Goal: Task Accomplishment & Management: Use online tool/utility

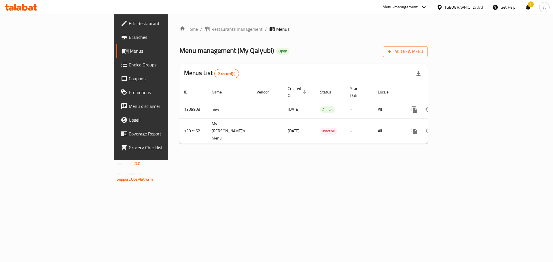
click at [26, 5] on icon at bounding box center [21, 7] width 33 height 7
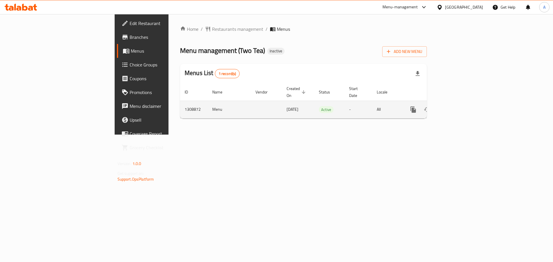
click at [457, 107] on icon "enhanced table" at bounding box center [454, 109] width 5 height 5
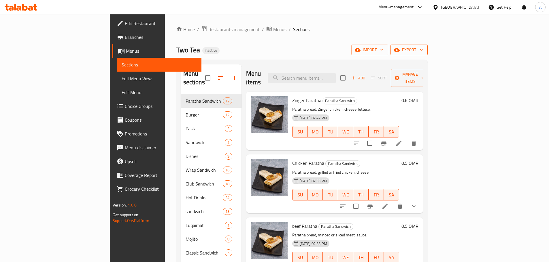
click at [427, 57] on div "Home / Restaurants management / Menus / Sections Two Tea Inactive import export…" at bounding box center [301, 179] width 251 height 306
click at [423, 53] on span "export" at bounding box center [409, 49] width 28 height 7
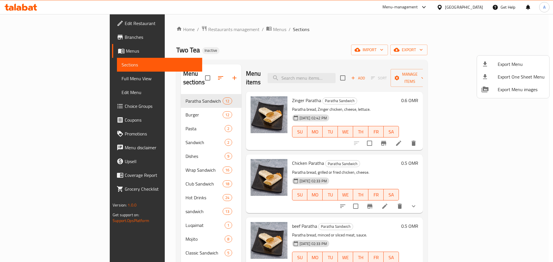
click at [509, 61] on span "Export Menu" at bounding box center [521, 64] width 47 height 7
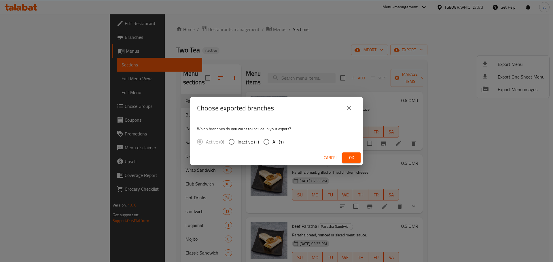
click at [274, 140] on span "All (1)" at bounding box center [277, 142] width 11 height 7
click at [272, 140] on input "All (1)" at bounding box center [266, 142] width 12 height 12
radio input "true"
click at [351, 157] on span "Ok" at bounding box center [351, 157] width 9 height 7
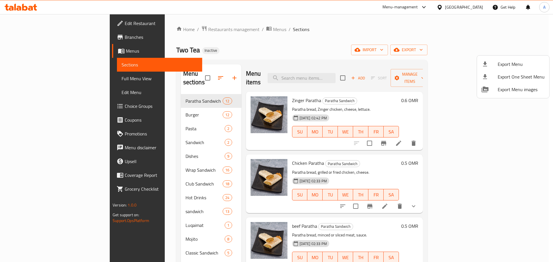
click at [47, 76] on div at bounding box center [276, 131] width 553 height 262
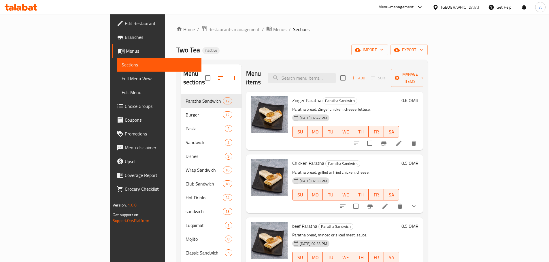
click at [122, 78] on span "Full Menu View" at bounding box center [159, 78] width 75 height 7
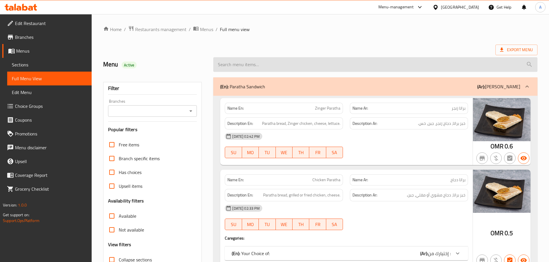
click at [337, 64] on input "search" at bounding box center [375, 64] width 324 height 15
paste input "Family Club"
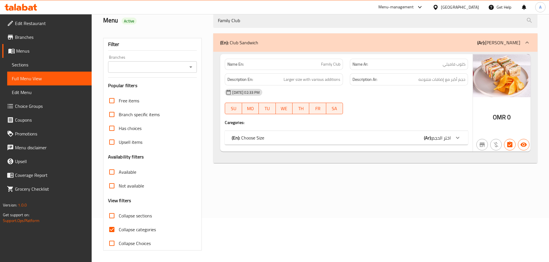
click at [309, 138] on div "(En): Choose Size (Ar): اختر الحجم" at bounding box center [341, 137] width 219 height 7
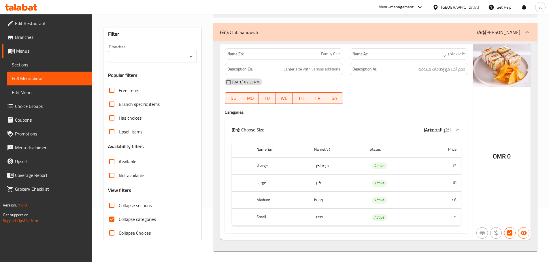
scroll to position [26, 0]
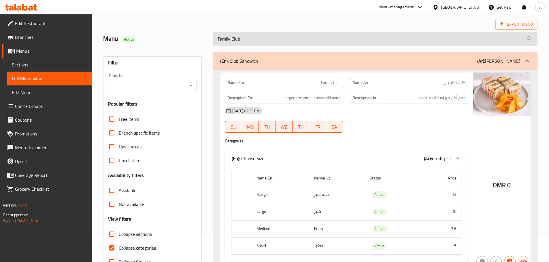
click at [256, 37] on input "Family Club" at bounding box center [375, 39] width 324 height 15
paste input "Majlis Club"
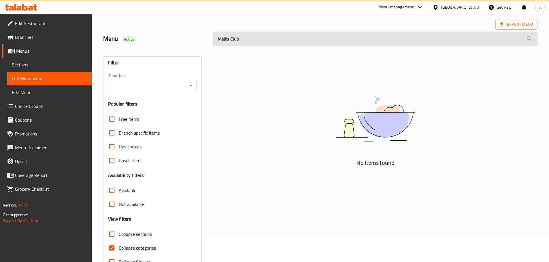
click at [235, 40] on input "Majlis Club" at bounding box center [375, 39] width 324 height 15
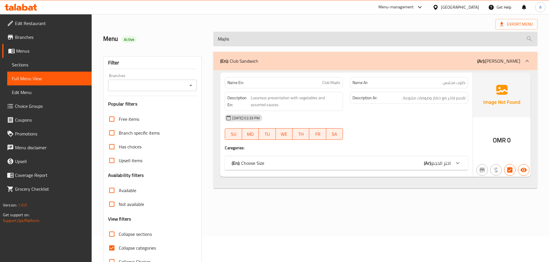
click at [214, 38] on input "Majlis" at bounding box center [375, 39] width 324 height 15
paste input "Club"
click at [244, 41] on input "Club Majlis" at bounding box center [375, 39] width 324 height 15
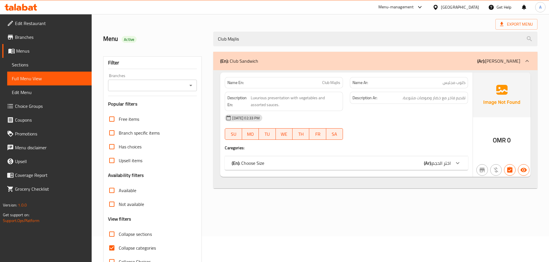
type input "Club Majlis"
click at [276, 157] on div "(En): Choose Size (Ar): اختر الحجم" at bounding box center [346, 163] width 243 height 14
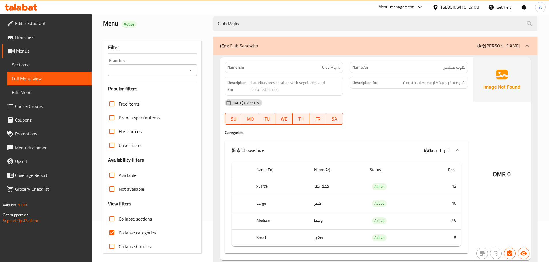
scroll to position [5, 0]
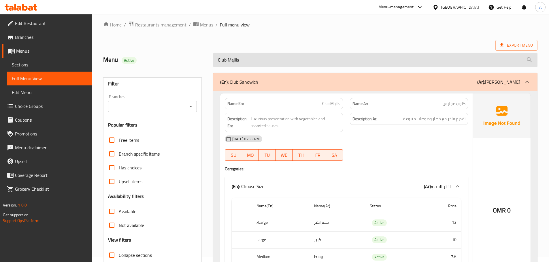
click at [245, 59] on input "Club Majlis" at bounding box center [375, 60] width 324 height 15
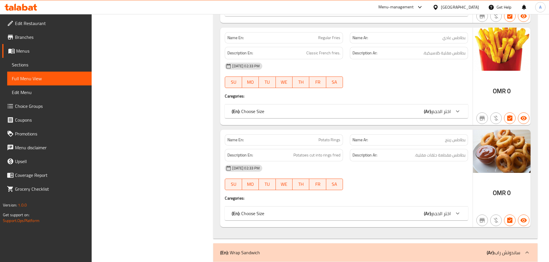
scroll to position [3449, 0]
click at [42, 63] on span "Sections" at bounding box center [49, 64] width 75 height 7
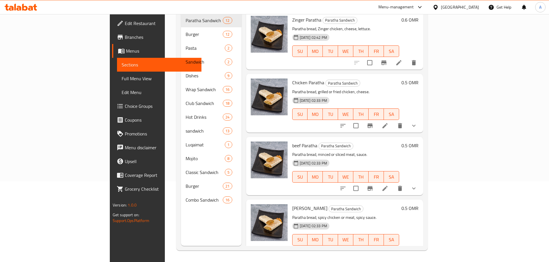
scroll to position [81, 0]
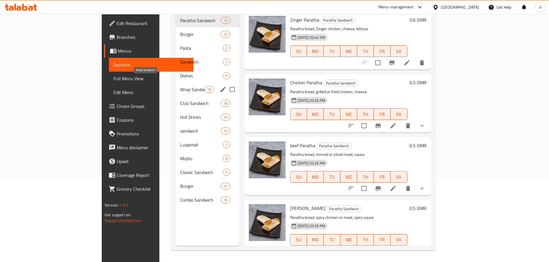
click at [180, 86] on span "Wrap Sandwich" at bounding box center [192, 89] width 24 height 7
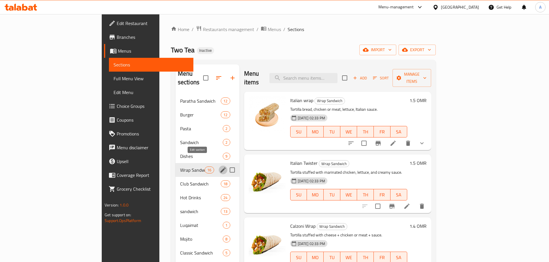
click at [219, 167] on icon "edit" at bounding box center [222, 170] width 7 height 7
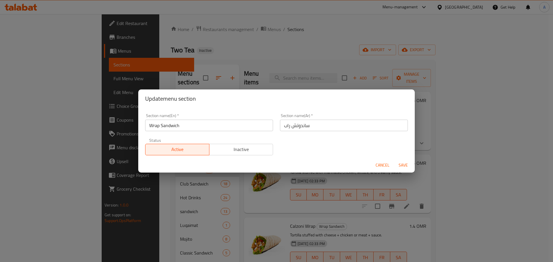
click at [207, 128] on input "Wrap Sandwich" at bounding box center [209, 126] width 128 height 12
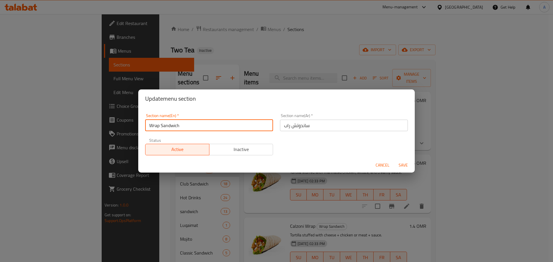
click at [207, 128] on input "Wrap Sandwich" at bounding box center [209, 126] width 128 height 12
drag, startPoint x: 373, startPoint y: 163, endPoint x: 379, endPoint y: 165, distance: 5.9
click at [374, 163] on button "Cancel" at bounding box center [382, 165] width 18 height 11
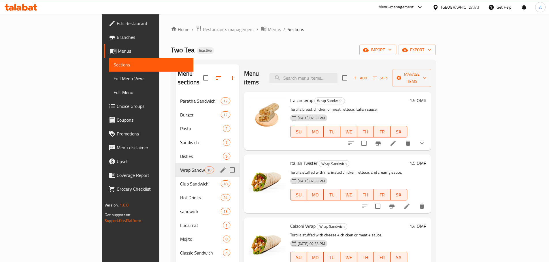
click at [113, 78] on span "Full Menu View" at bounding box center [150, 78] width 75 height 7
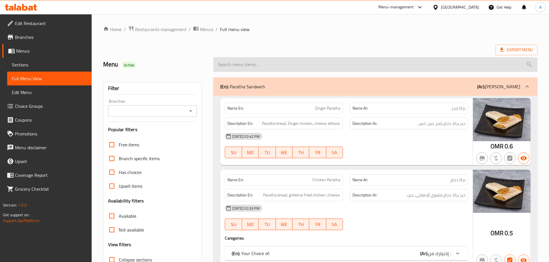
click at [278, 62] on input "search" at bounding box center [375, 64] width 324 height 15
paste input "BMT Calzone"
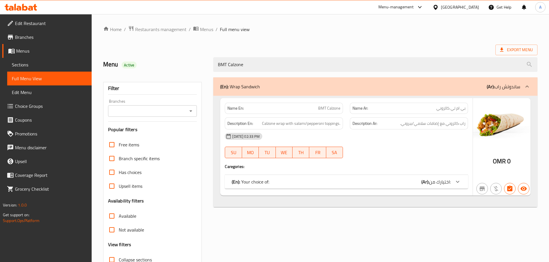
click at [359, 180] on div "(En): Your choice of: (Ar): اختيارك من:" at bounding box center [341, 182] width 219 height 7
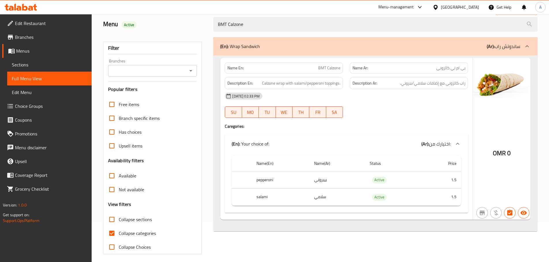
scroll to position [44, 0]
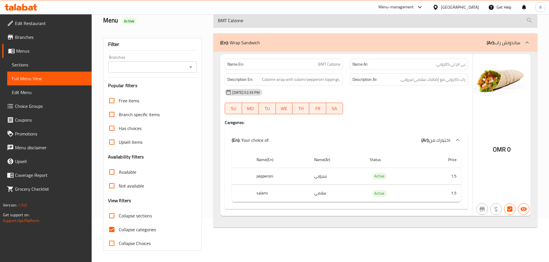
click at [280, 15] on input "BMT Calzone" at bounding box center [375, 20] width 324 height 15
paste input "Italian Combo"
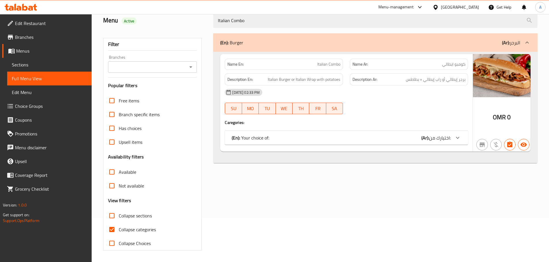
drag, startPoint x: 259, startPoint y: 128, endPoint x: 259, endPoint y: 131, distance: 3.2
click at [259, 128] on div "Name En: Italian Combo Name Ar: كومبو ايطالي Description En: Italian Burger or …" at bounding box center [346, 103] width 252 height 98
click at [258, 132] on div "(En): Your choice of: (Ar): اختيارك من:" at bounding box center [346, 138] width 243 height 14
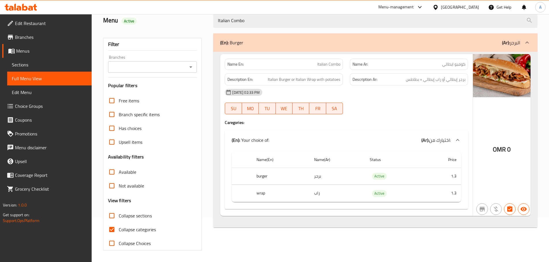
click at [298, 33] on div "(En): Burger (Ar): البرجر Name En: Italian Combo Name Ar: كومبو ايطالي Descript…" at bounding box center [375, 142] width 331 height 224
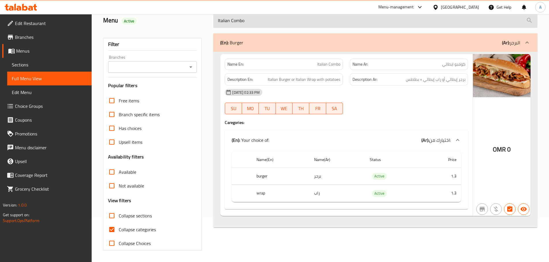
click at [295, 26] on input "Italian Combo" at bounding box center [375, 20] width 324 height 15
click at [295, 25] on input "Italian Combo" at bounding box center [375, 20] width 324 height 15
paste input "Spanish"
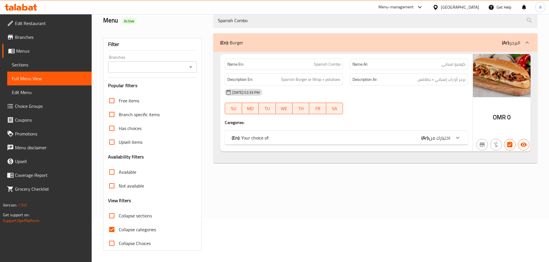
click at [253, 147] on div "Name En: Spanish Combo Name Ar: كومبو اسباني Description En: Spanish Burger or …" at bounding box center [346, 103] width 252 height 98
click at [258, 133] on div "(En): Your choice of: (Ar): اختيارك من:" at bounding box center [346, 138] width 243 height 14
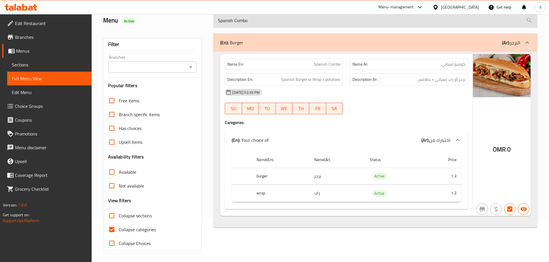
click at [290, 22] on input "Spanish Combo" at bounding box center [375, 20] width 324 height 15
paste input "Calzoni"
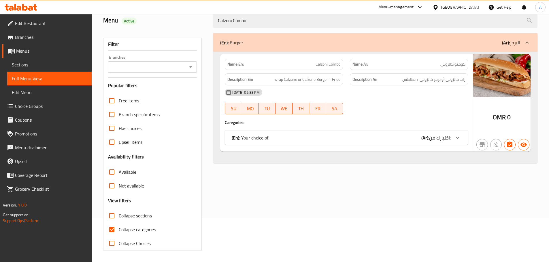
click at [275, 132] on div "(En): Your choice of: (Ar): اختيارك من:" at bounding box center [346, 138] width 243 height 14
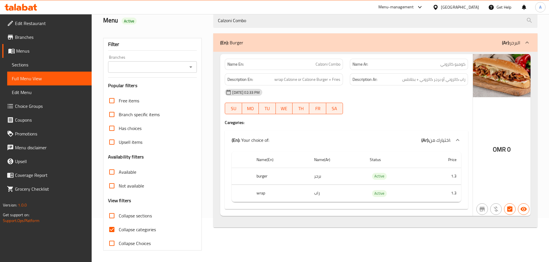
click at [311, 35] on div "(En): Burger (Ar): البرجر" at bounding box center [375, 42] width 324 height 18
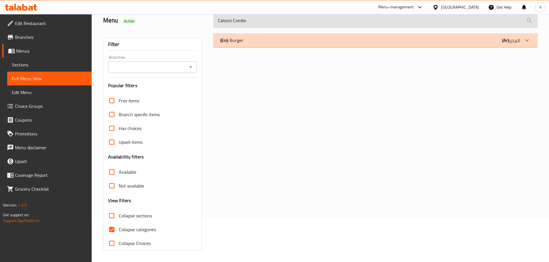
click at [306, 24] on input "Calzoni Combo" at bounding box center [375, 20] width 324 height 15
paste input "Kids Meal"
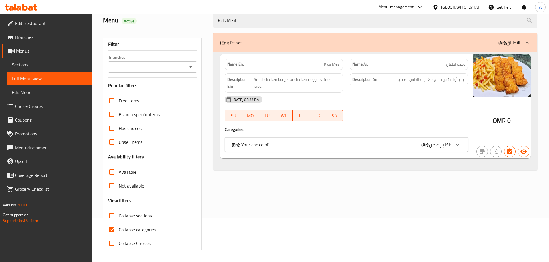
type input "Kids Meal"
drag, startPoint x: 109, startPoint y: 227, endPoint x: 175, endPoint y: 186, distance: 78.1
click at [109, 227] on input "Collapse categories" at bounding box center [112, 230] width 14 height 14
checkbox input "false"
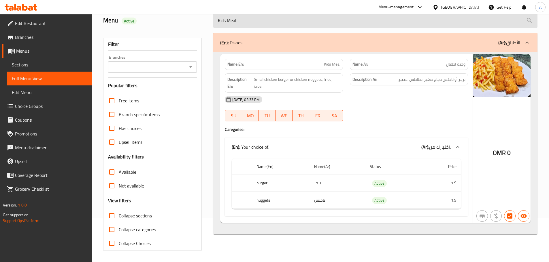
click at [286, 19] on input "Kids Meal" at bounding box center [375, 20] width 324 height 15
paste input "Popcorn"
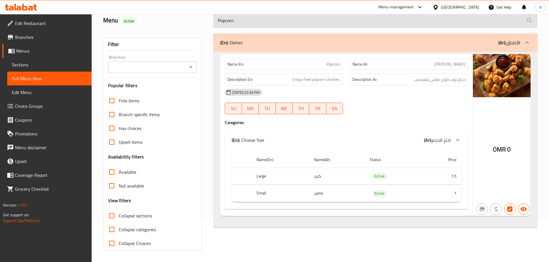
click at [241, 18] on input "Popcorn" at bounding box center [375, 20] width 324 height 15
paste input "late"
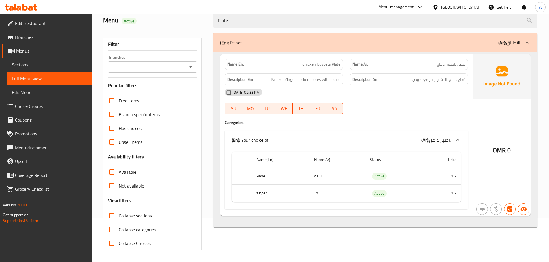
click at [236, 14] on div "Menu-management [GEOGRAPHIC_DATA] Get Help A" at bounding box center [274, 7] width 549 height 14
click at [236, 14] on div at bounding box center [274, 14] width 549 height 0
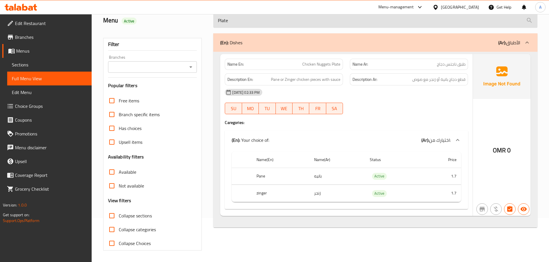
click at [236, 21] on input "Plate" at bounding box center [375, 20] width 324 height 15
type input "Popcorn"
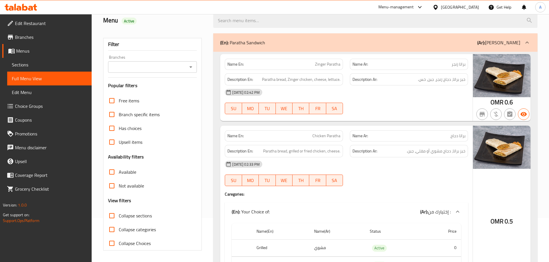
click at [114, 220] on input "Collapse sections" at bounding box center [112, 216] width 14 height 14
checkbox input "true"
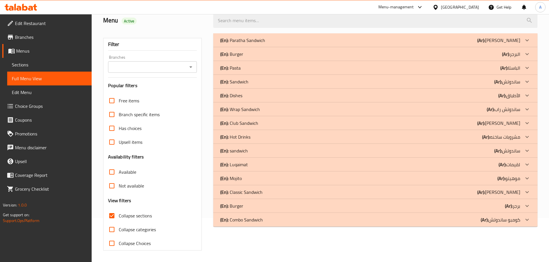
click at [247, 91] on div "(En): Dishes (Ar): الأطباق" at bounding box center [375, 96] width 324 height 14
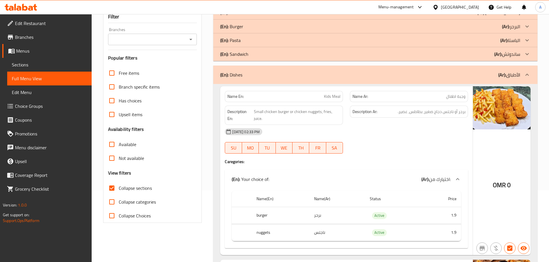
scroll to position [0, 0]
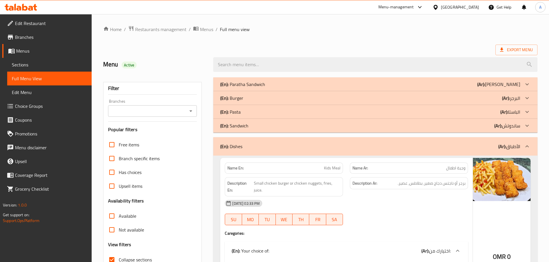
drag, startPoint x: 532, startPoint y: 148, endPoint x: 465, endPoint y: 70, distance: 102.7
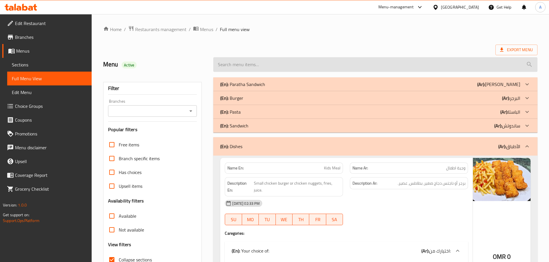
click at [531, 148] on div at bounding box center [527, 147] width 14 height 14
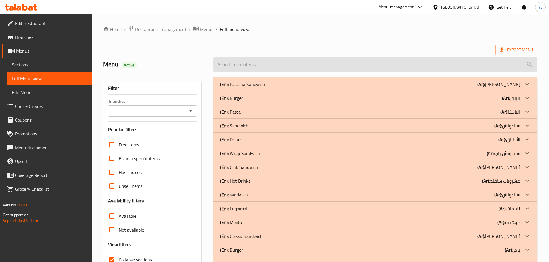
click at [462, 66] on input "search" at bounding box center [375, 64] width 324 height 15
paste input "Pink Pasta"
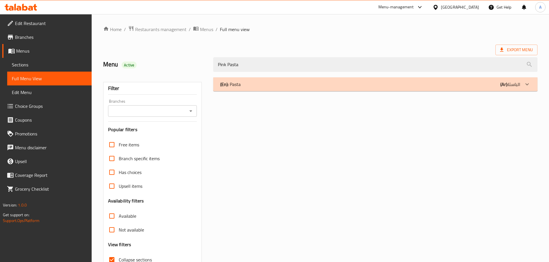
type input "Pink Pasta"
click at [276, 85] on div "(En): Pasta (Ar): الباستا" at bounding box center [370, 84] width 300 height 7
